Goal: Communication & Community: Answer question/provide support

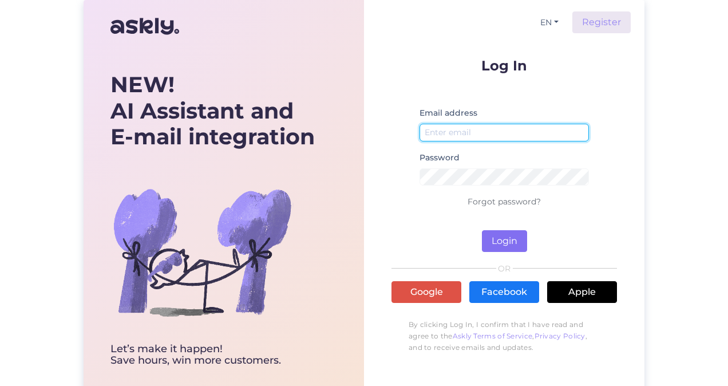
type input "[EMAIL_ADDRESS][DOMAIN_NAME]"
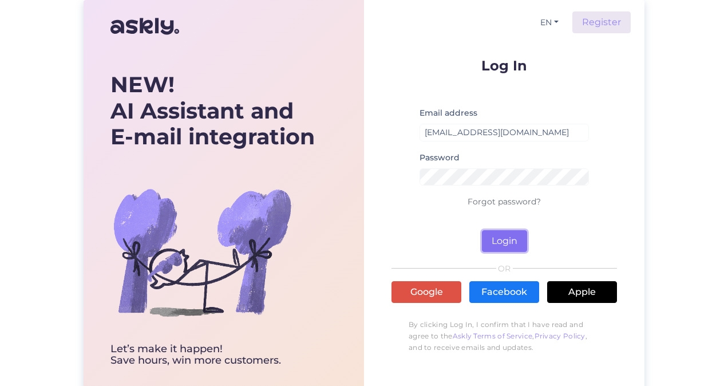
click at [509, 240] on button "Login" at bounding box center [504, 241] width 45 height 22
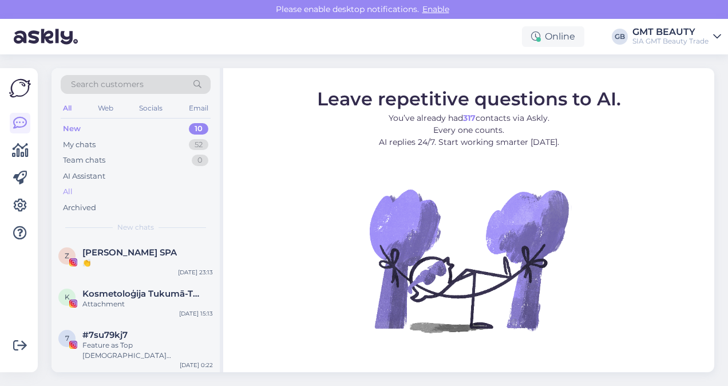
click at [80, 186] on div "All" at bounding box center [136, 192] width 150 height 16
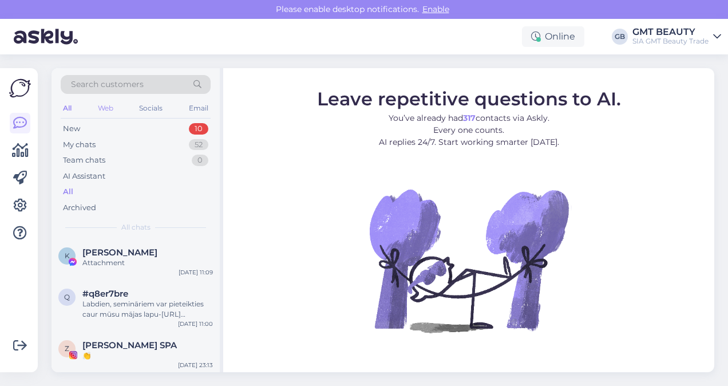
click at [110, 109] on div "Web" at bounding box center [106, 108] width 20 height 15
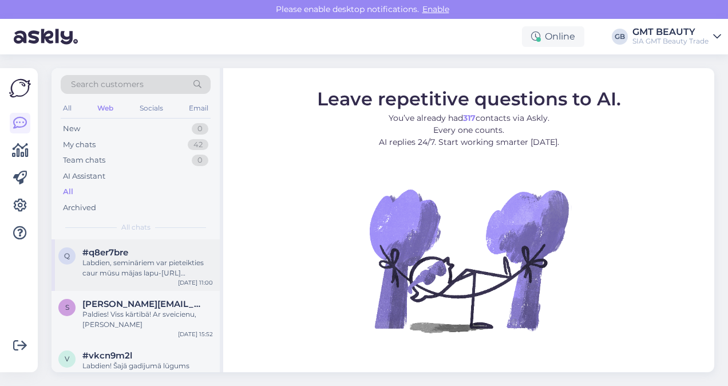
click at [142, 261] on div "Labdien, semināriem var pieteikties caur mūsu mājas lapu-[URL][DOMAIN_NAME]" at bounding box center [147, 267] width 130 height 21
